Goal: Check status: Check status

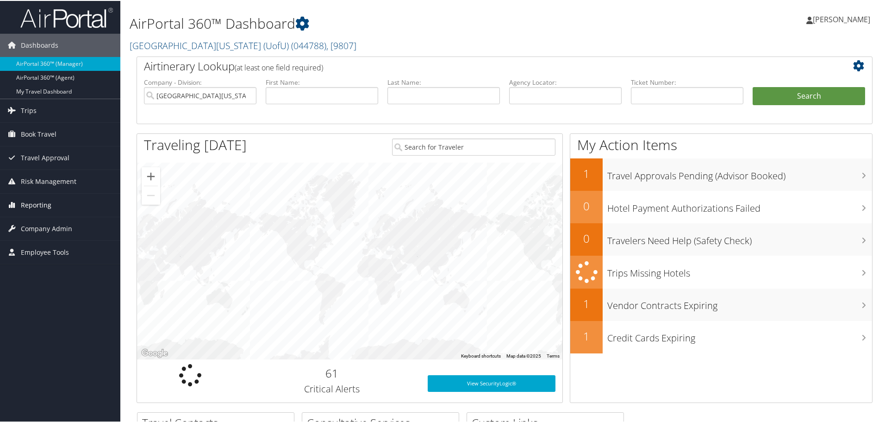
click at [35, 203] on span "Reporting" at bounding box center [36, 204] width 31 height 23
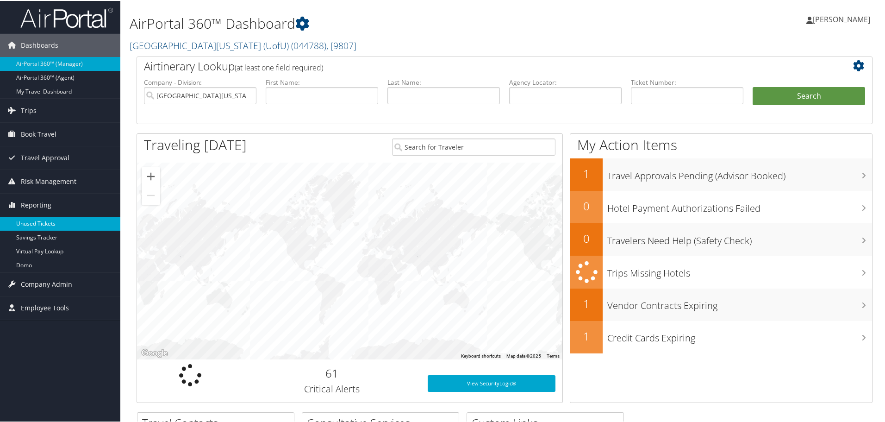
click at [37, 219] on link "Unused Tickets" at bounding box center [60, 223] width 120 height 14
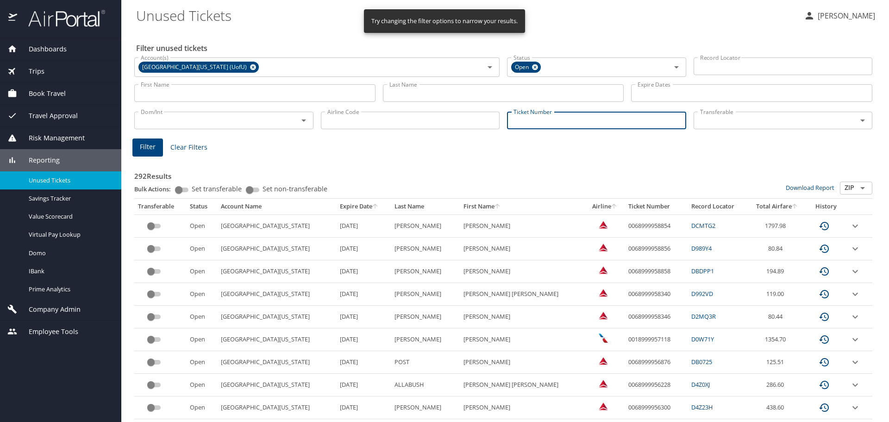
click at [539, 123] on input "Ticket Number" at bounding box center [596, 121] width 179 height 18
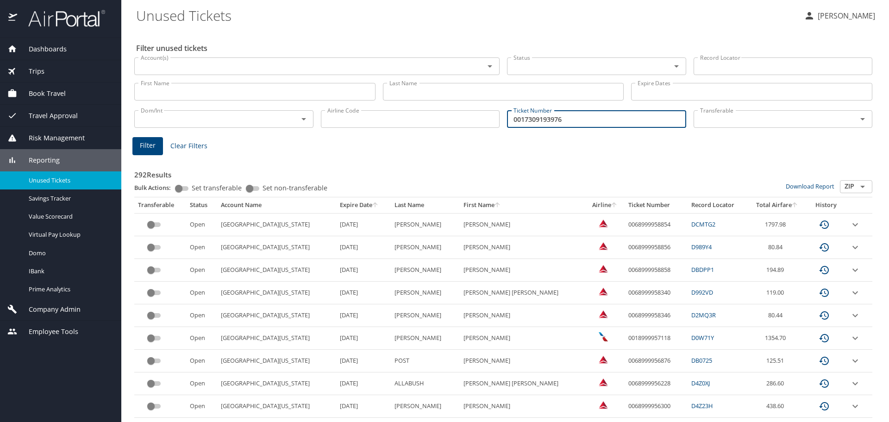
type input "0017309193976"
click at [144, 141] on span "Filter" at bounding box center [148, 146] width 16 height 12
